Goal: Task Accomplishment & Management: Manage account settings

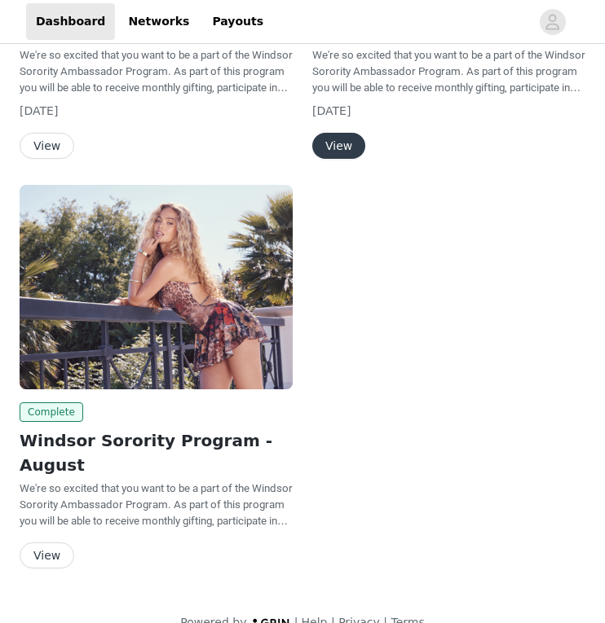
scroll to position [392, 0]
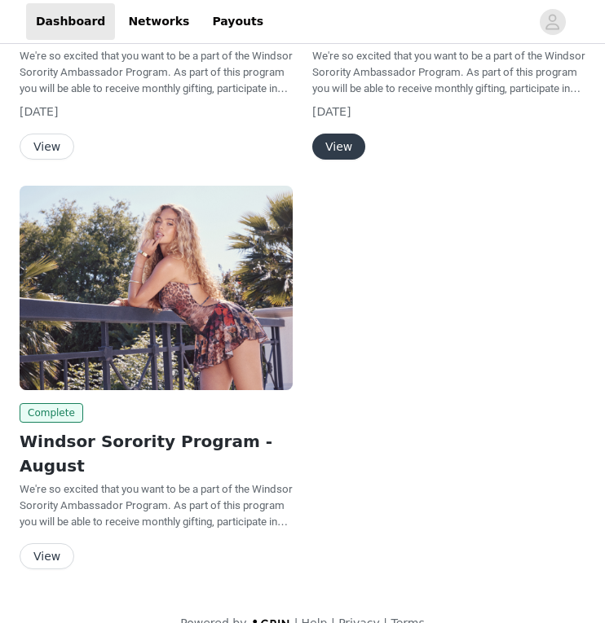
click at [46, 543] on button "View" at bounding box center [47, 556] width 55 height 26
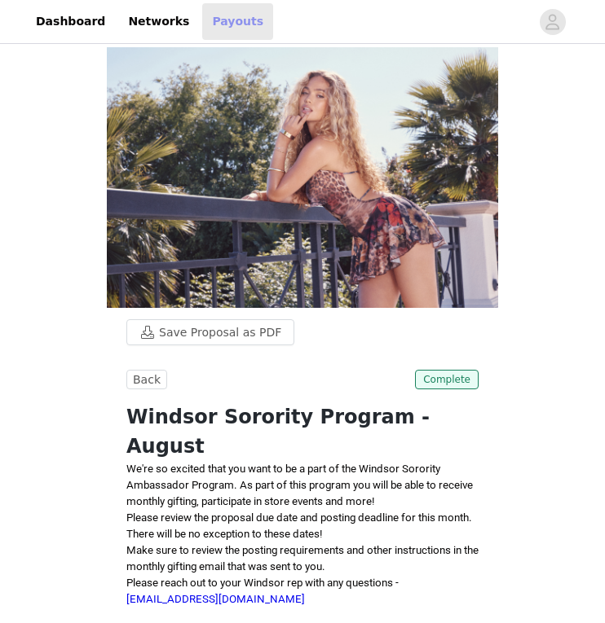
click at [222, 24] on link "Payouts" at bounding box center [237, 21] width 71 height 37
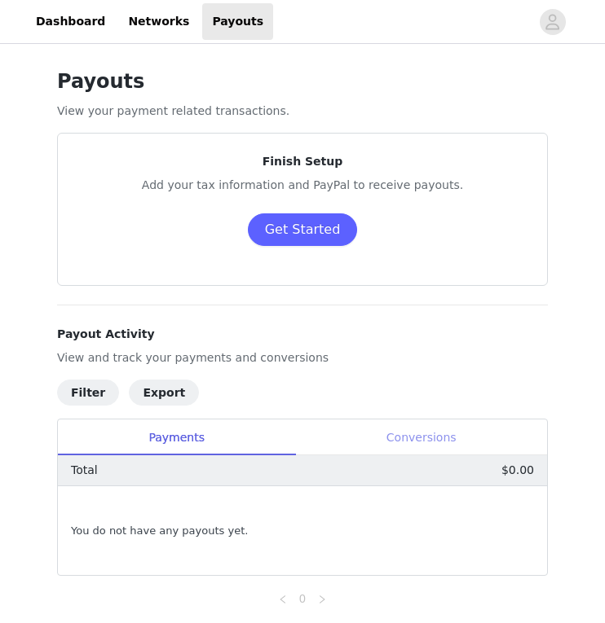
click at [373, 441] on div "Conversions" at bounding box center [421, 438] width 252 height 37
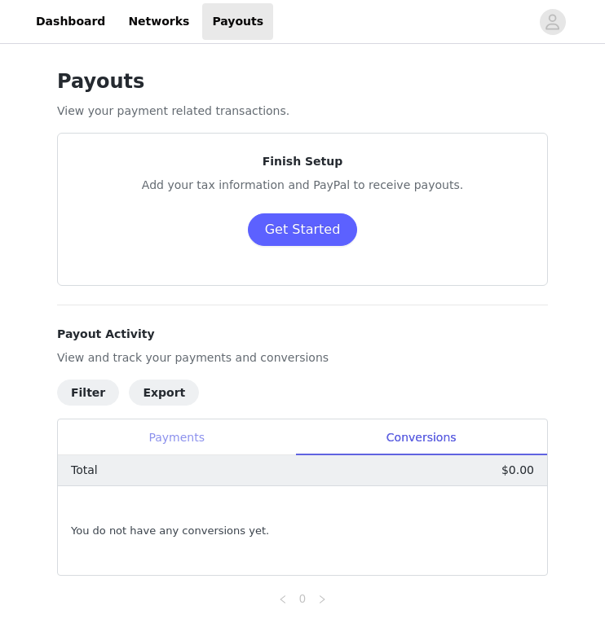
click at [227, 448] on div "Payments" at bounding box center [176, 438] width 237 height 37
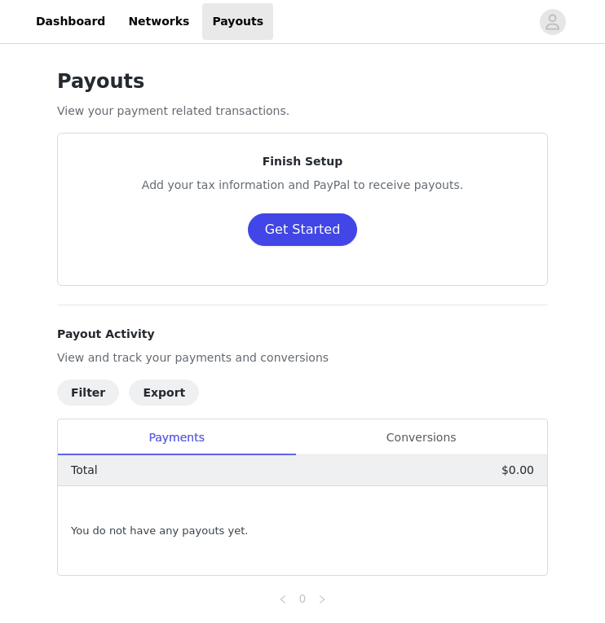
click at [275, 229] on button "Get Started" at bounding box center [303, 229] width 110 height 33
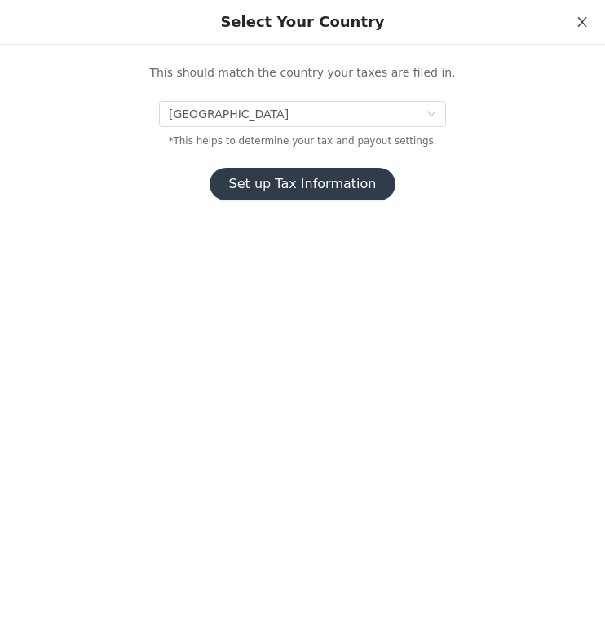
click at [572, 24] on button "Close" at bounding box center [582, 23] width 46 height 46
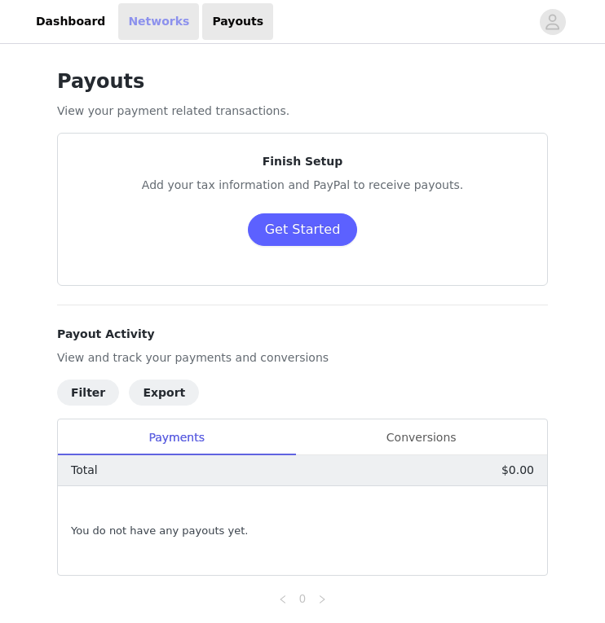
click at [133, 33] on link "Networks" at bounding box center [158, 21] width 81 height 37
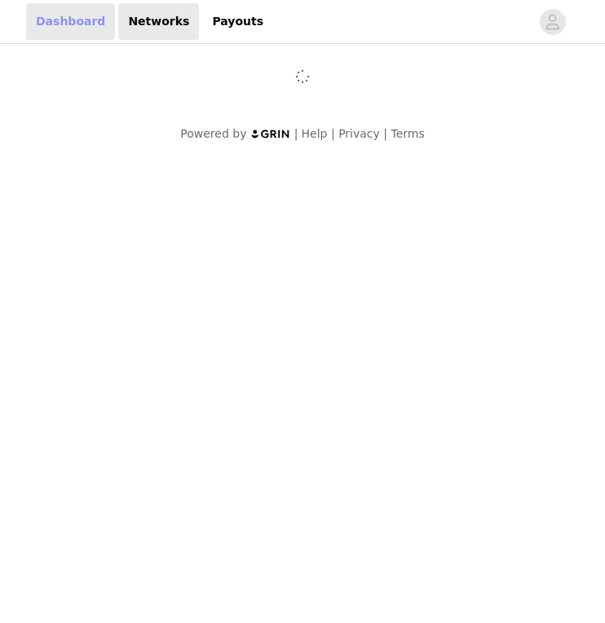
click at [69, 29] on link "Dashboard" at bounding box center [70, 21] width 89 height 37
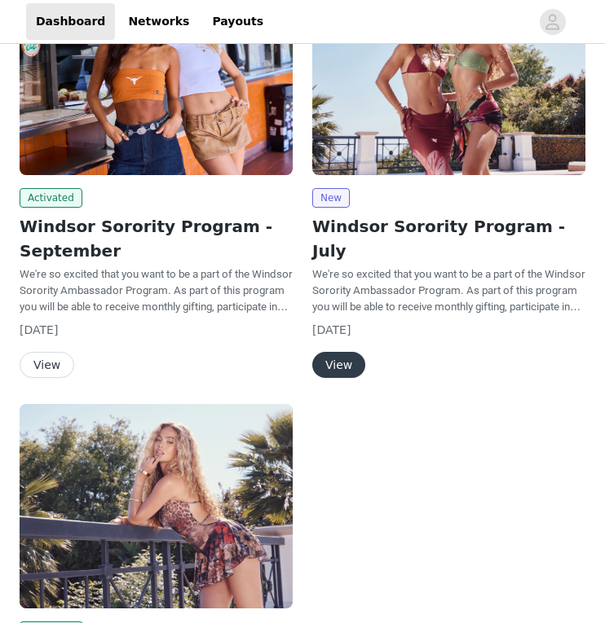
scroll to position [171, 0]
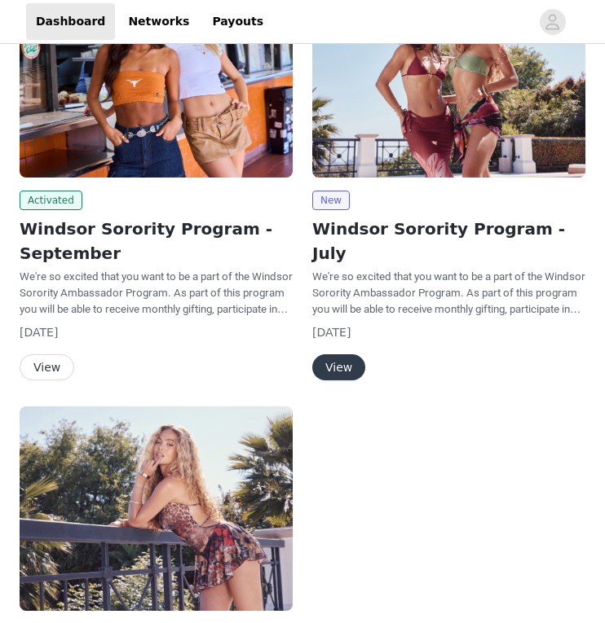
click at [48, 365] on button "View" at bounding box center [47, 367] width 55 height 26
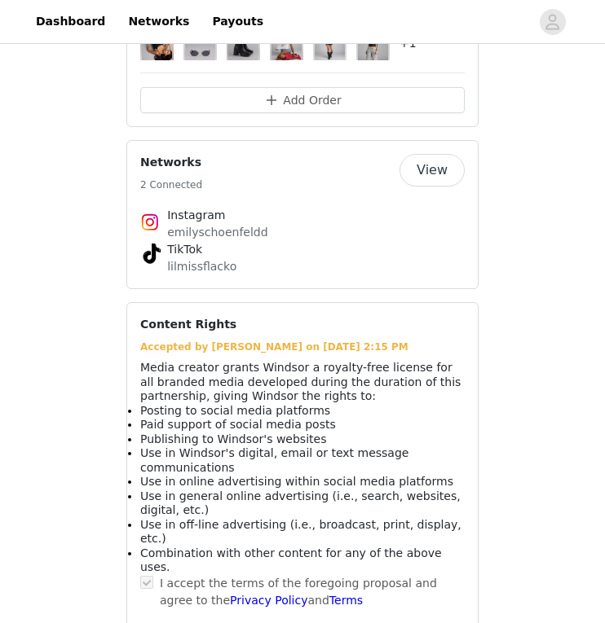
scroll to position [1216, 0]
